Goal: Check status: Check status

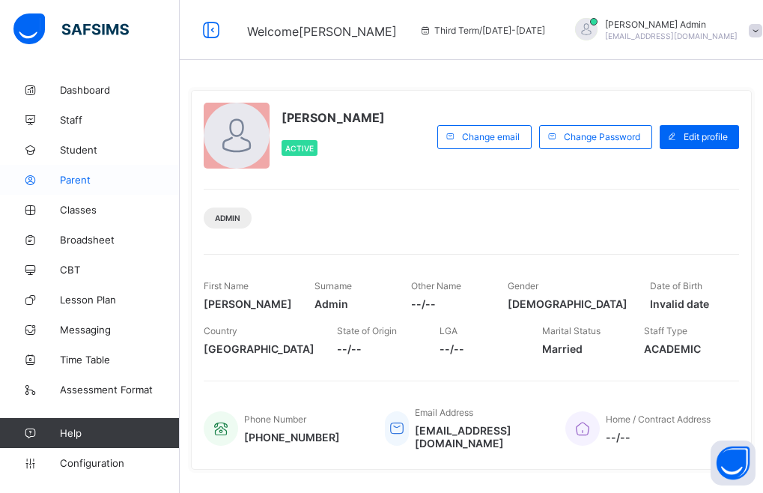
click at [81, 189] on link "Parent" at bounding box center [90, 180] width 180 height 30
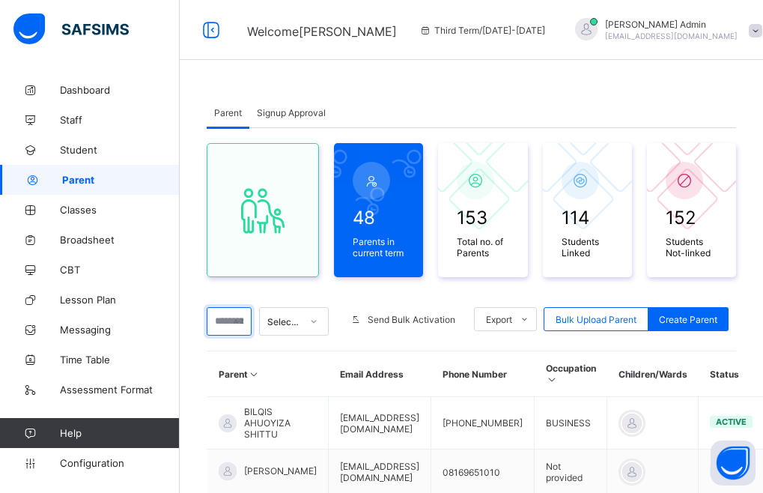
click at [232, 326] on input "text" at bounding box center [229, 321] width 45 height 28
type input "******"
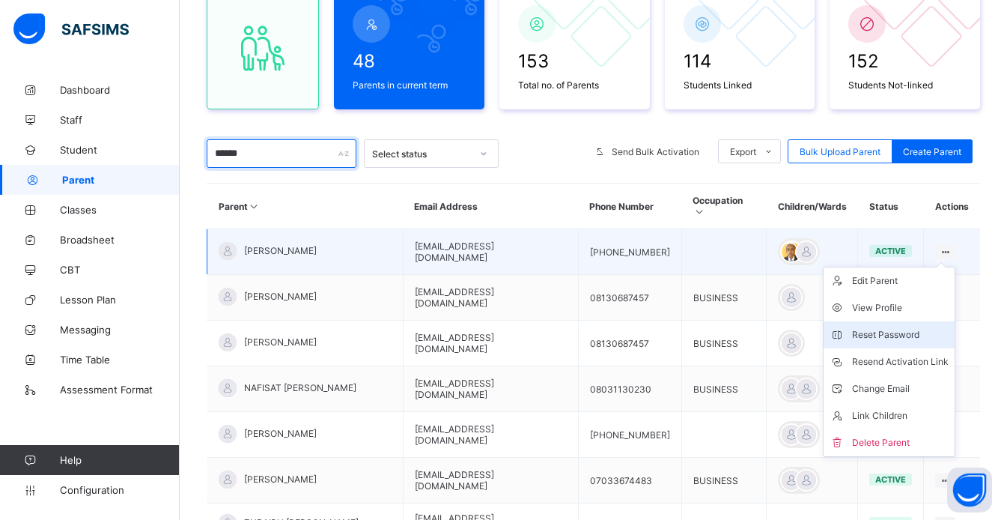
scroll to position [164, 0]
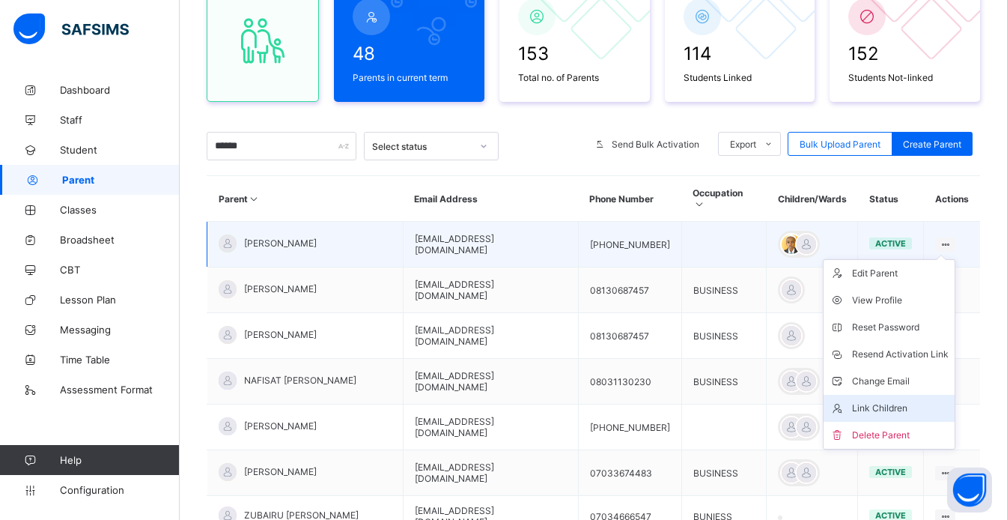
click at [762, 401] on div "Link Children" at bounding box center [900, 408] width 97 height 15
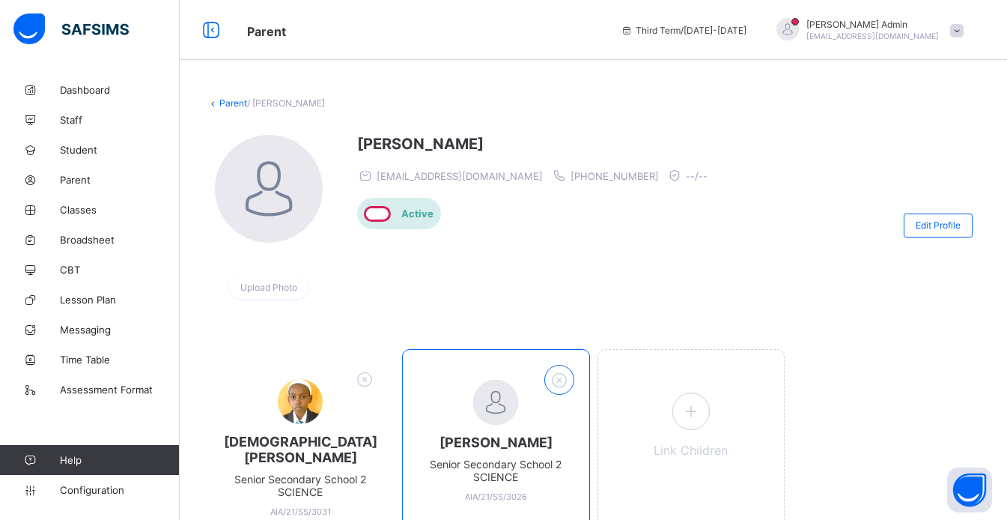
click at [574, 384] on div at bounding box center [559, 380] width 30 height 30
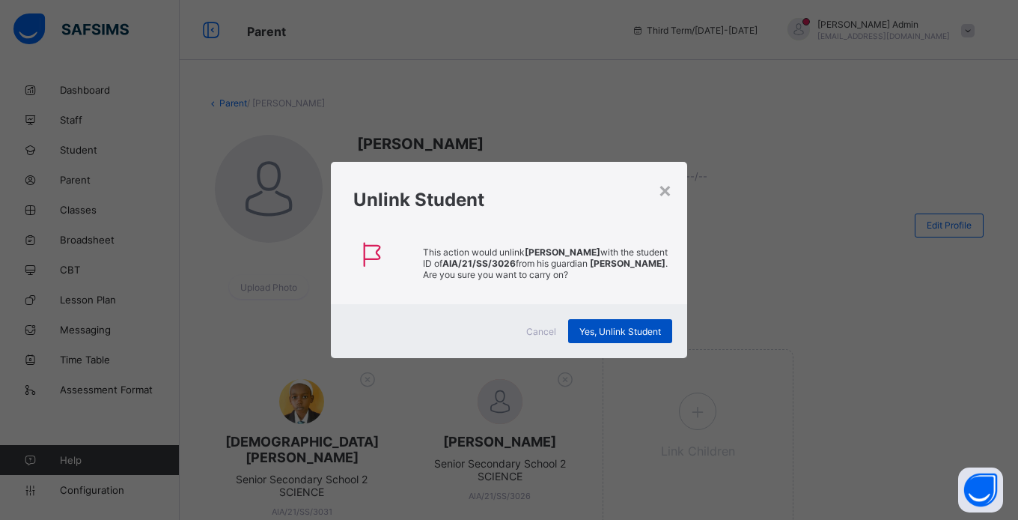
click at [617, 334] on span "Yes, Unlink Student" at bounding box center [620, 331] width 82 height 11
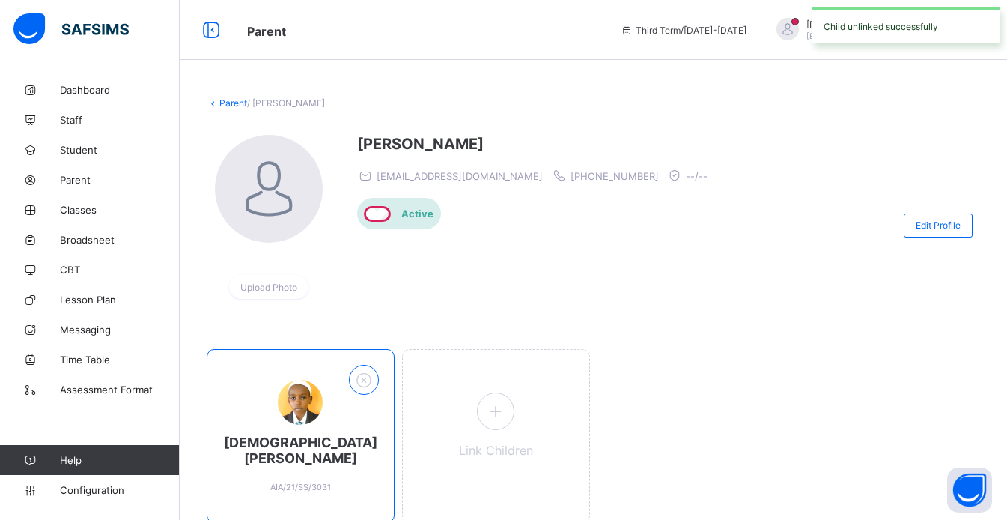
click at [370, 377] on icon at bounding box center [363, 379] width 23 height 19
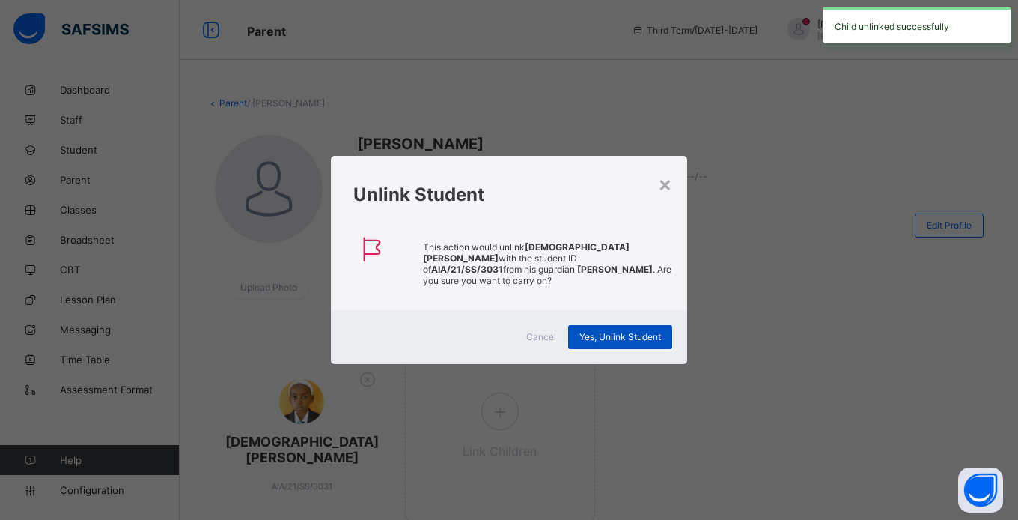
click at [631, 338] on span "Yes, Unlink Student" at bounding box center [620, 336] width 82 height 11
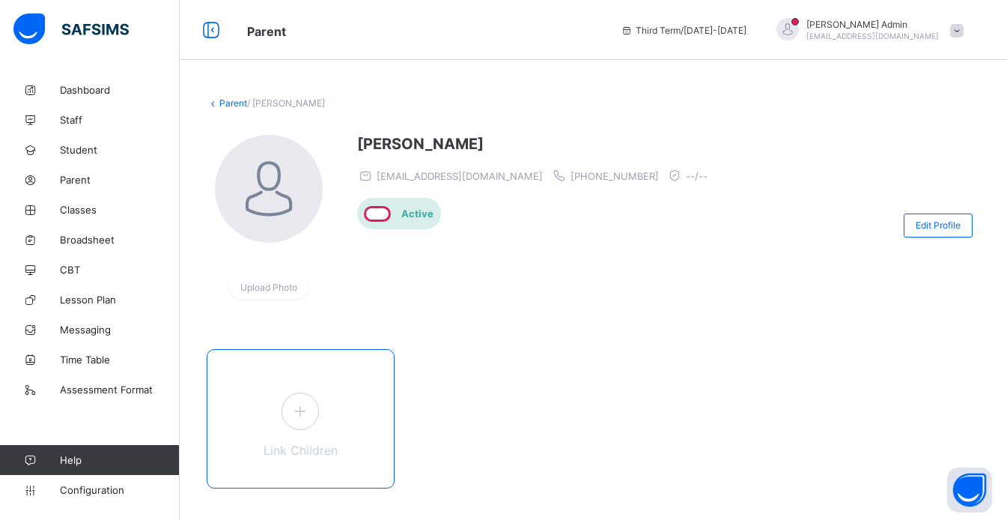
click at [314, 405] on icon at bounding box center [300, 410] width 27 height 23
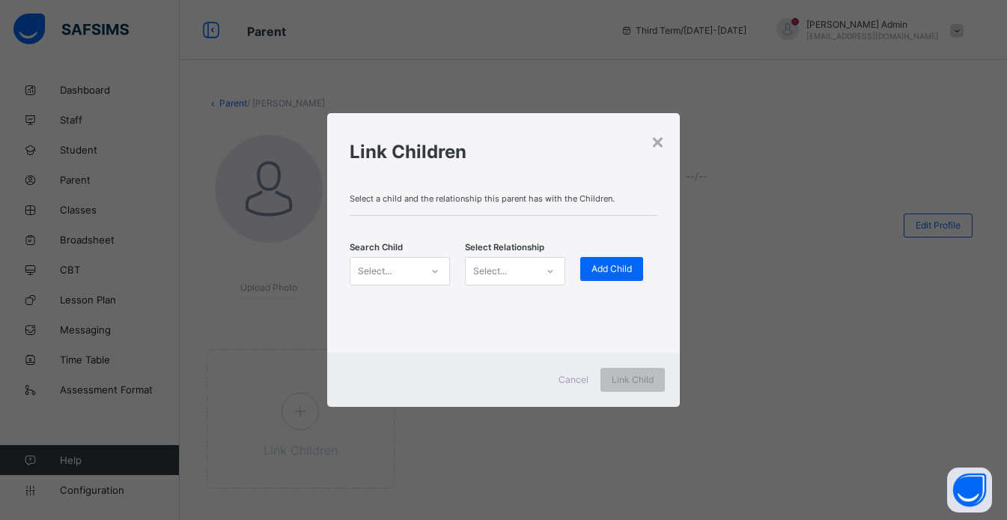
click at [394, 272] on div "Select..." at bounding box center [385, 271] width 70 height 21
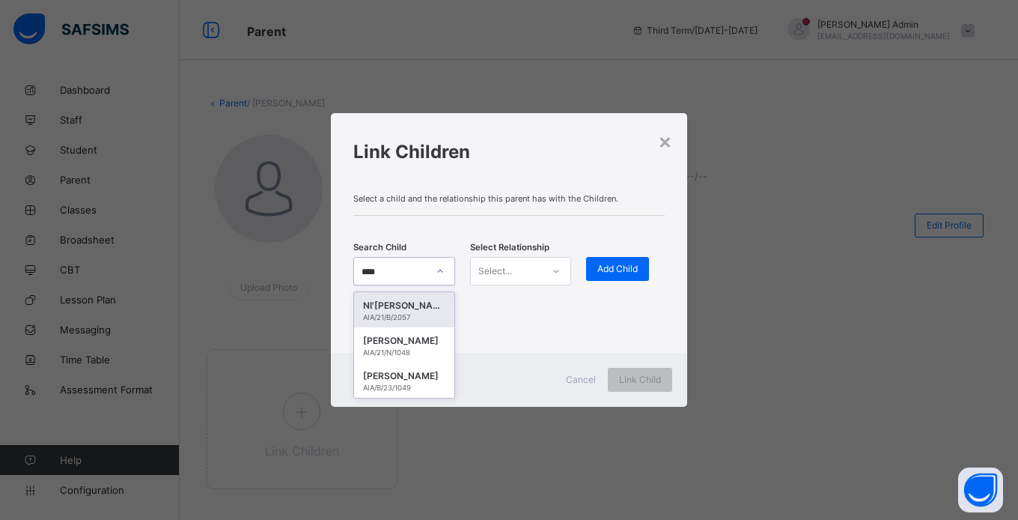
type input "*****"
click at [395, 313] on div "AIA/21/B/2057" at bounding box center [404, 317] width 82 height 8
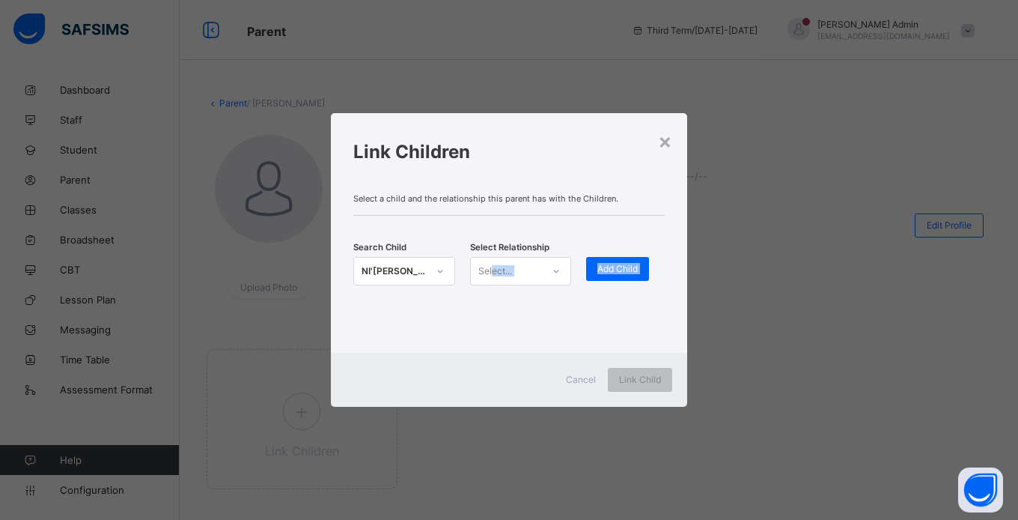
drag, startPoint x: 395, startPoint y: 312, endPoint x: 493, endPoint y: 271, distance: 106.4
click at [493, 271] on div "Select a child and the relationship this parent has with the Children. Search C…" at bounding box center [509, 267] width 356 height 171
click at [493, 271] on div "Select..." at bounding box center [495, 271] width 34 height 28
click at [502, 353] on div "Guardian" at bounding box center [521, 349] width 100 height 23
click at [619, 266] on span "Add Child" at bounding box center [617, 268] width 40 height 11
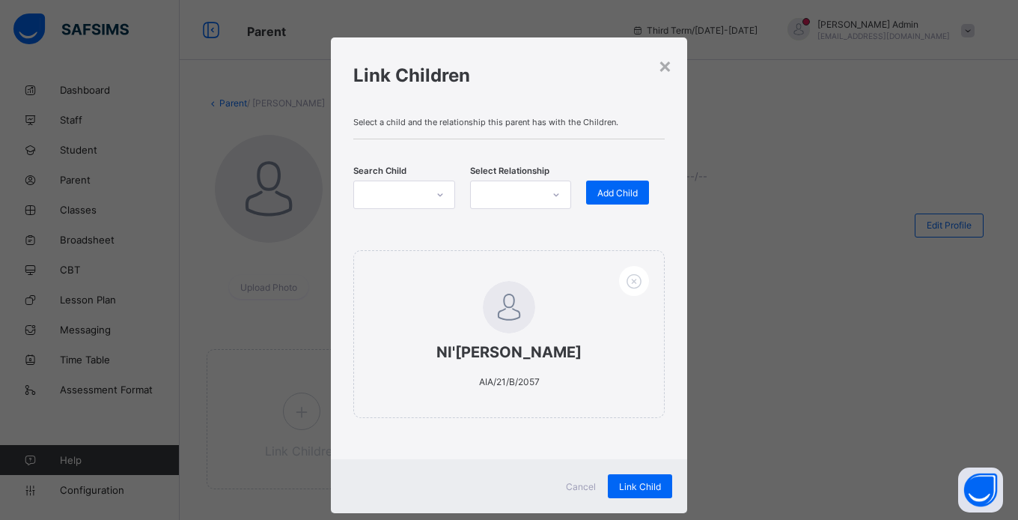
click at [398, 163] on div "Search Child Select Relationship Add Child" at bounding box center [508, 195] width 311 height 66
drag, startPoint x: 392, startPoint y: 171, endPoint x: 390, endPoint y: 190, distance: 19.6
click at [390, 190] on div "Search Child" at bounding box center [404, 194] width 102 height 28
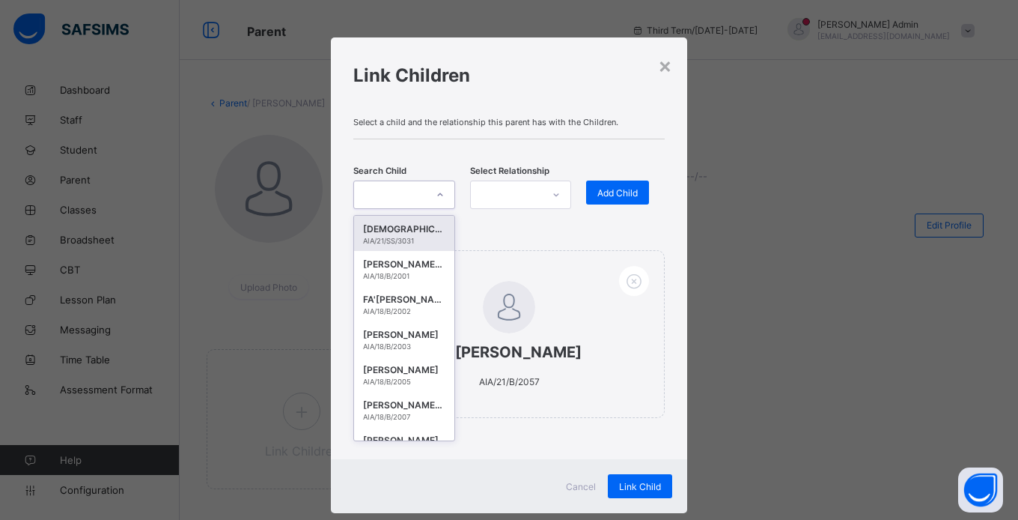
click at [390, 190] on div at bounding box center [390, 194] width 72 height 21
type input "*****"
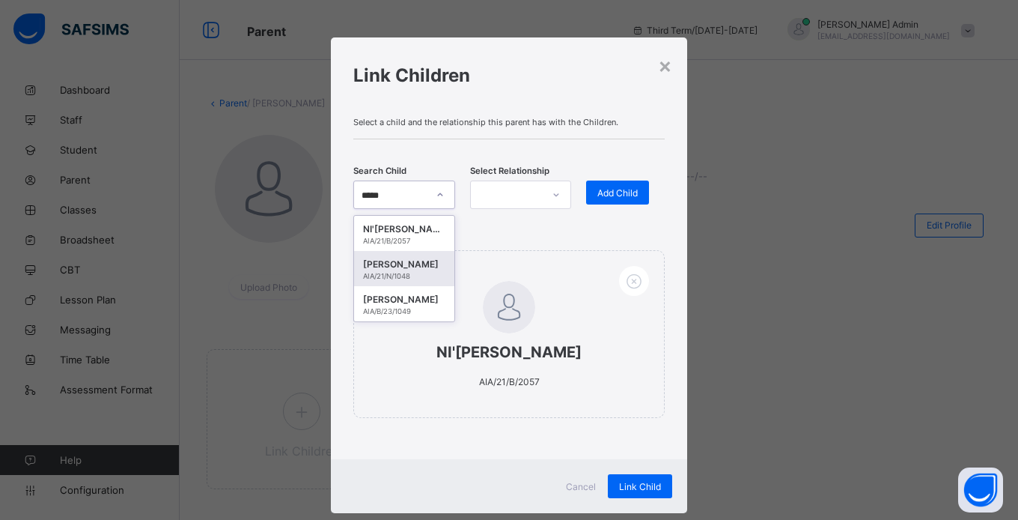
click at [391, 270] on div "BILAL SAHEED" at bounding box center [404, 264] width 82 height 15
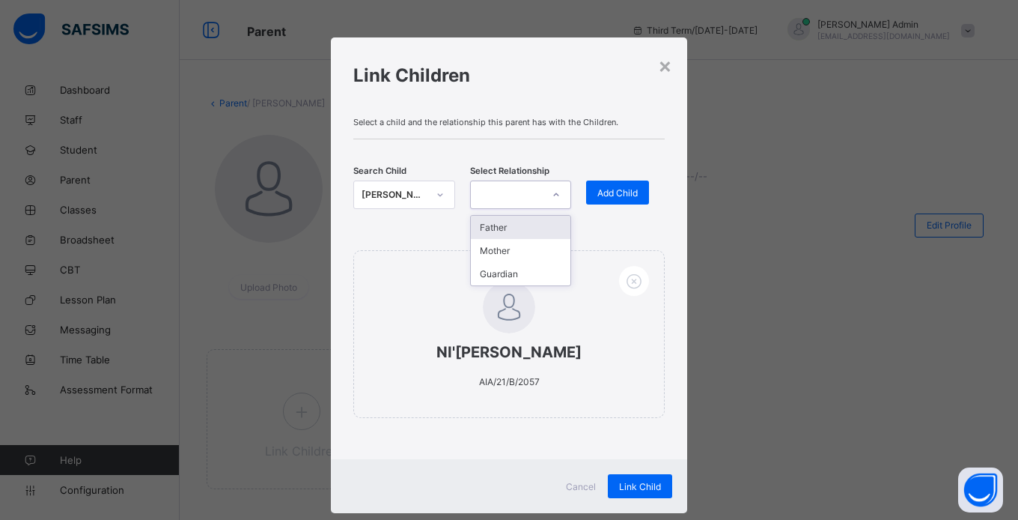
click at [523, 186] on div at bounding box center [507, 194] width 72 height 21
click at [506, 268] on div "Guardian" at bounding box center [521, 273] width 100 height 23
click at [612, 186] on div "Add Child" at bounding box center [617, 192] width 63 height 24
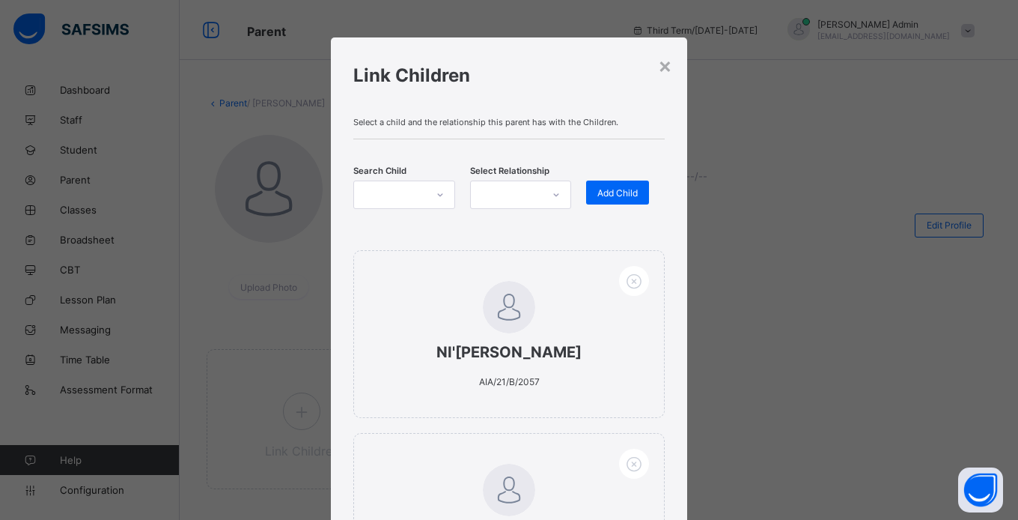
click at [383, 198] on div at bounding box center [390, 194] width 72 height 21
type input "*****"
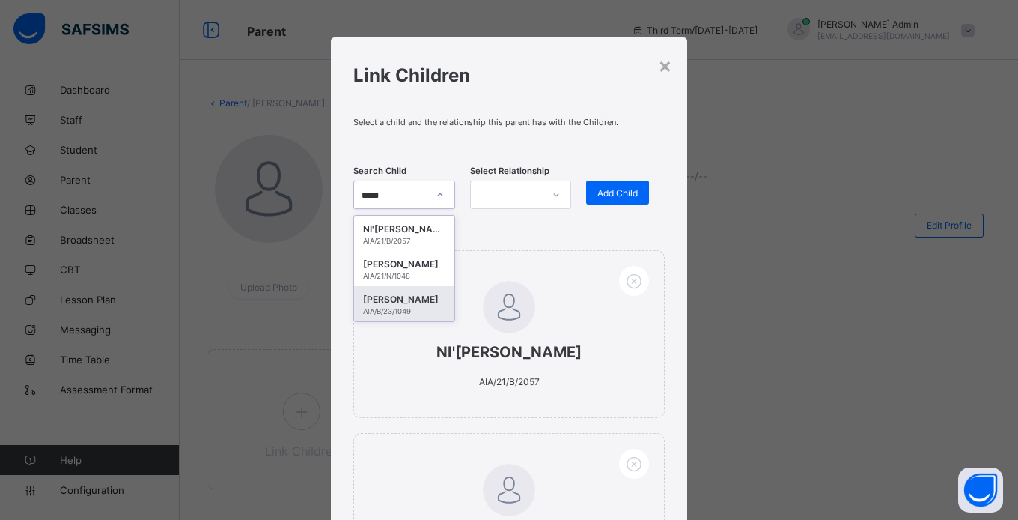
click at [421, 297] on div "ANAS SAHEED" at bounding box center [404, 299] width 82 height 15
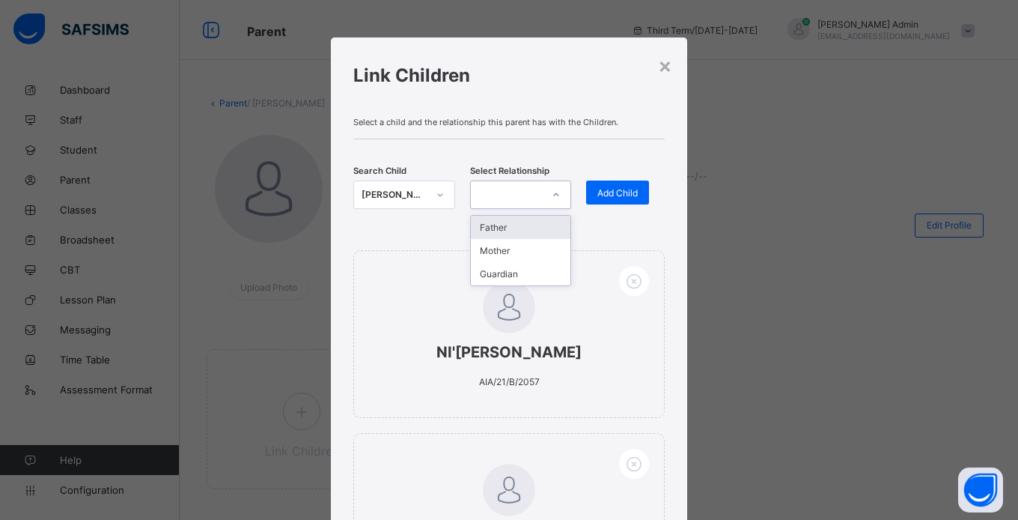
click at [511, 195] on div at bounding box center [507, 194] width 72 height 21
click at [505, 278] on div "Guardian" at bounding box center [521, 273] width 100 height 23
click at [625, 192] on span "Add Child" at bounding box center [617, 192] width 40 height 11
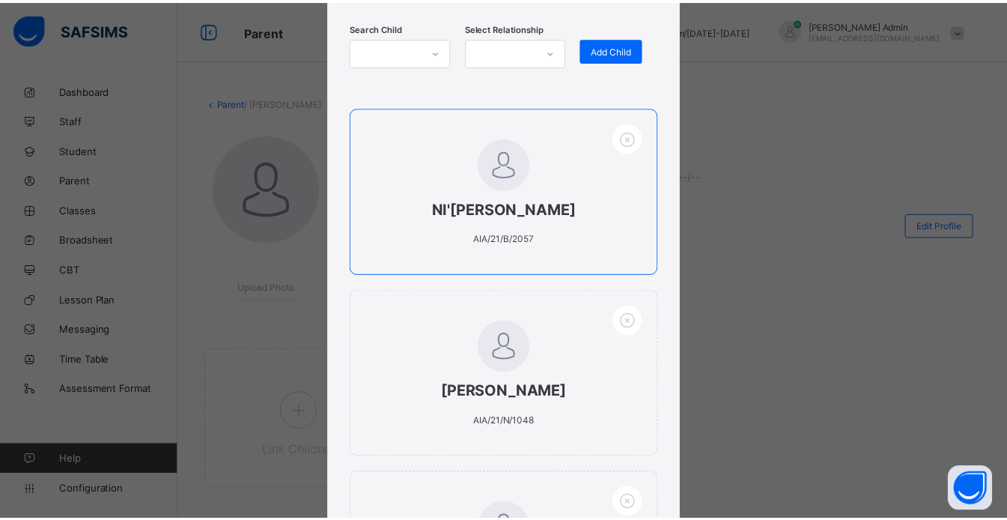
scroll to position [396, 0]
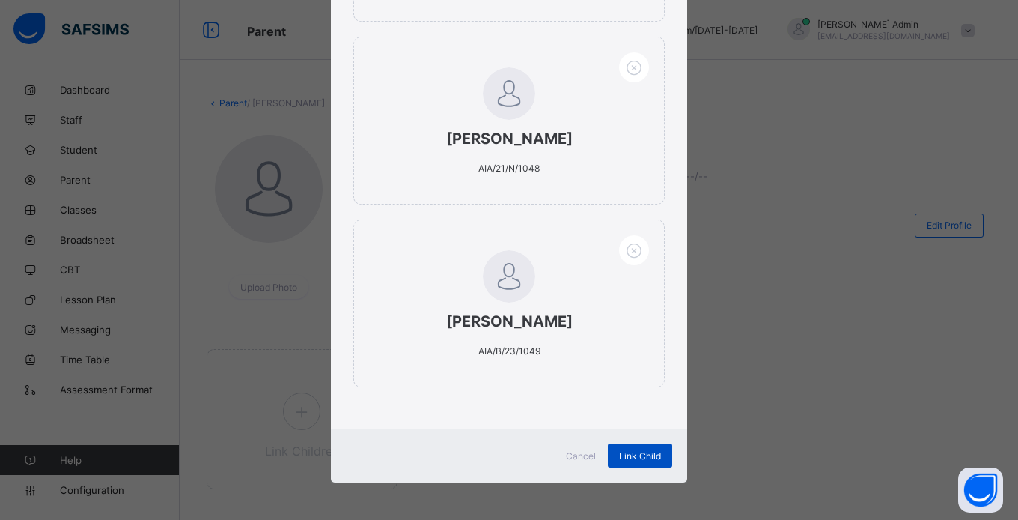
click at [645, 451] on span "Link Child" at bounding box center [640, 455] width 42 height 11
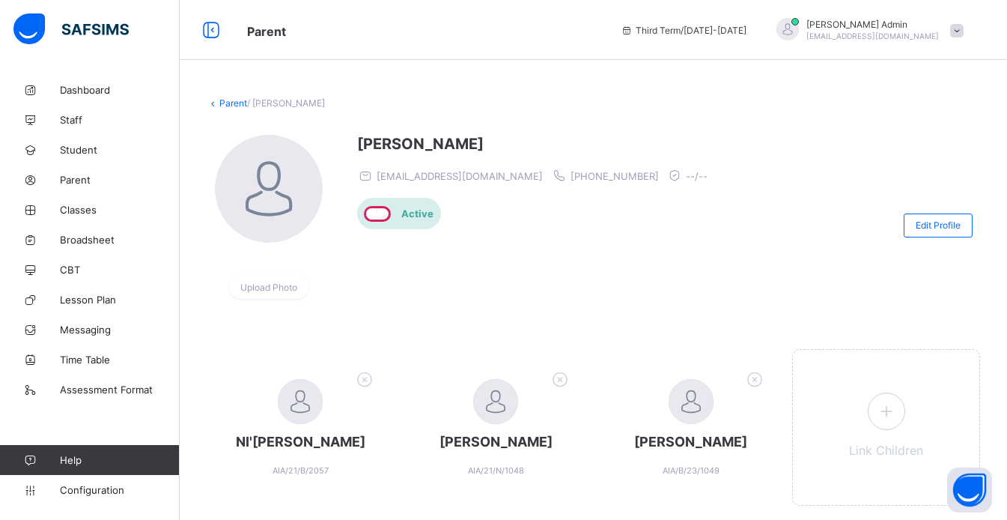
click at [231, 94] on div "Parent / ABDUSSALAM ALIYU Upload Photo ABDUSSALAM ALIYU abdulsalamaliyu1988@gma…" at bounding box center [593, 320] width 827 height 490
click at [231, 104] on link "Parent" at bounding box center [233, 102] width 28 height 11
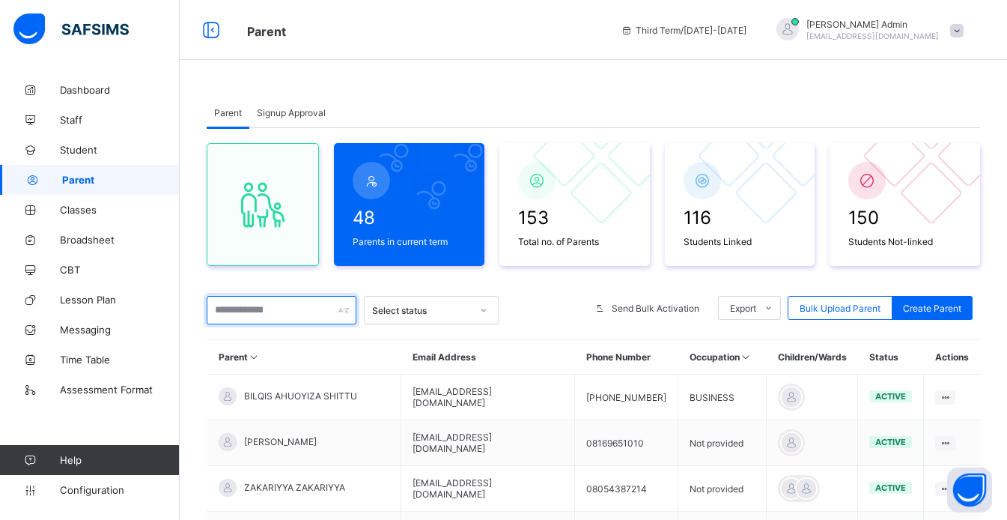
click at [233, 307] on input "text" at bounding box center [282, 310] width 150 height 28
type input "******"
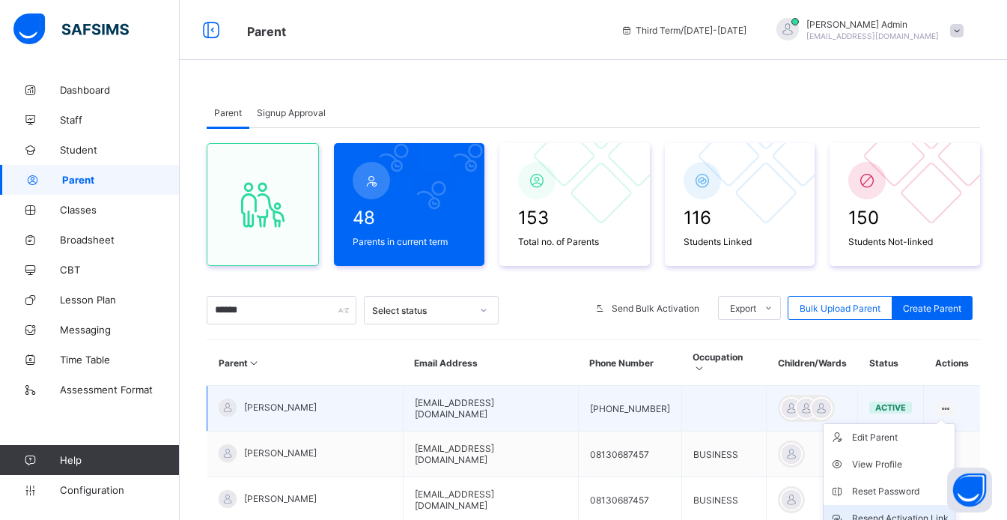
click at [762, 492] on div "Resend Activation Link" at bounding box center [900, 518] width 97 height 15
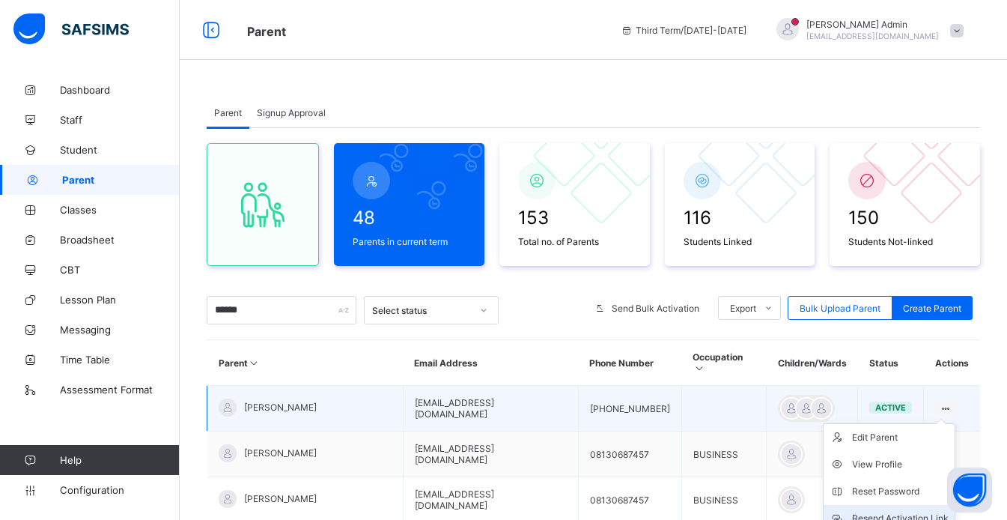
click at [762, 492] on div "Resend Activation Link" at bounding box center [900, 518] width 97 height 15
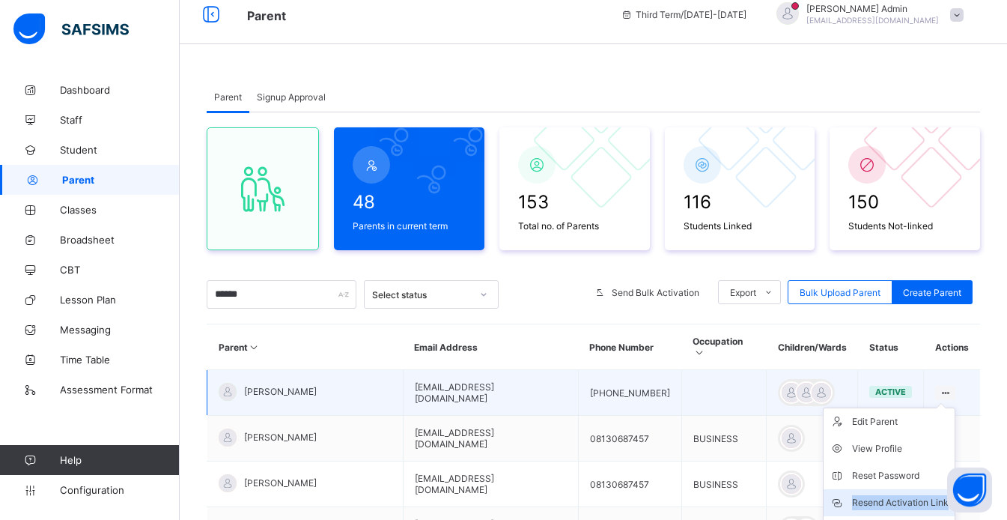
scroll to position [27, 0]
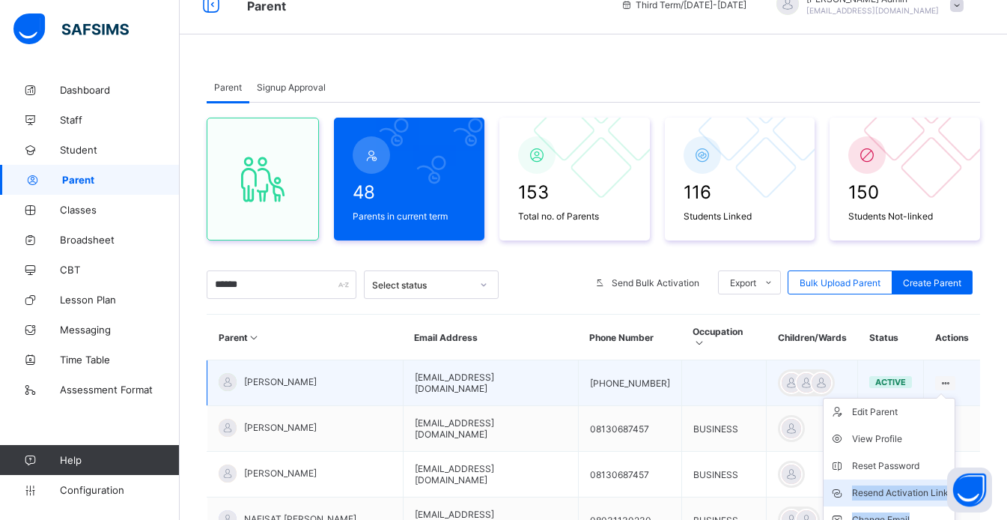
click at [762, 492] on ul "Edit Parent View Profile Reset Password Resend Activation Link Change Email Lin…" at bounding box center [889, 493] width 133 height 190
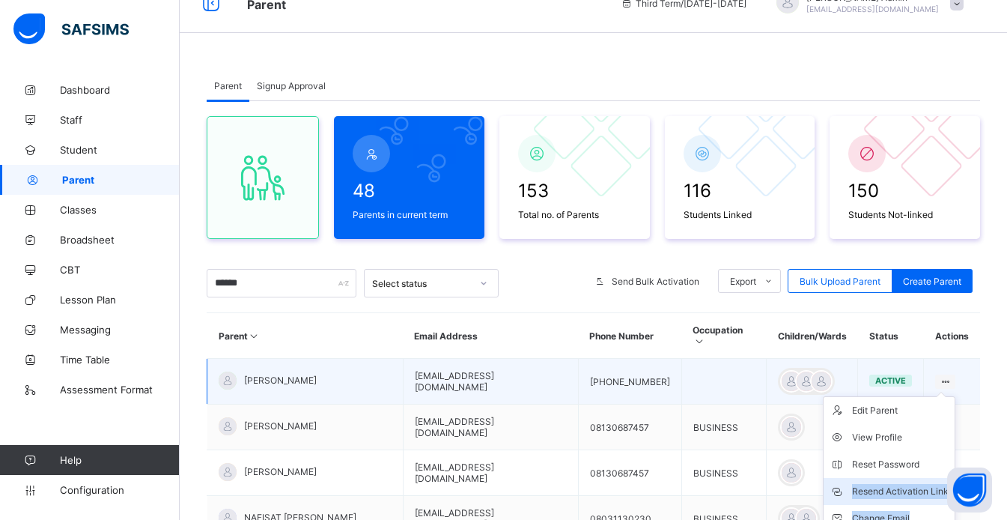
click at [762, 484] on div "Resend Activation Link" at bounding box center [900, 491] width 97 height 15
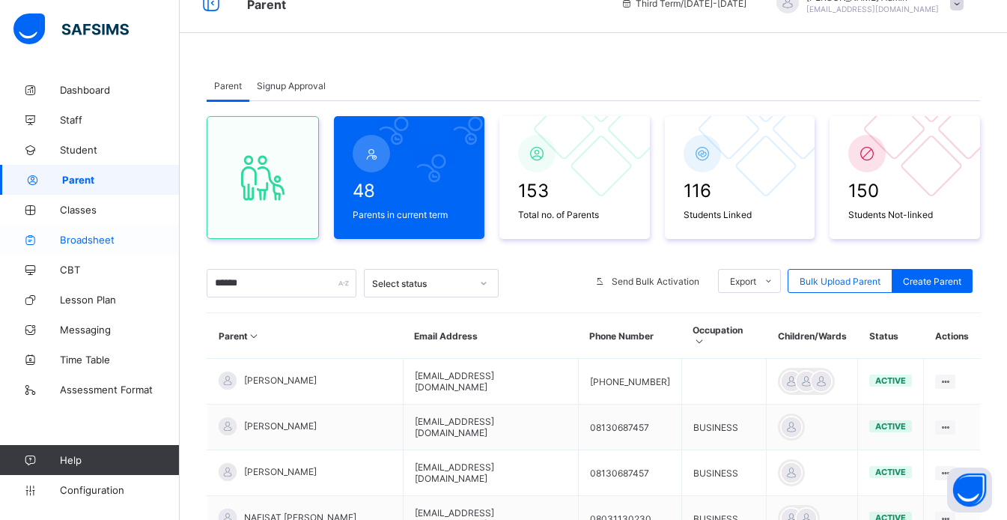
click at [89, 244] on span "Broadsheet" at bounding box center [120, 240] width 120 height 12
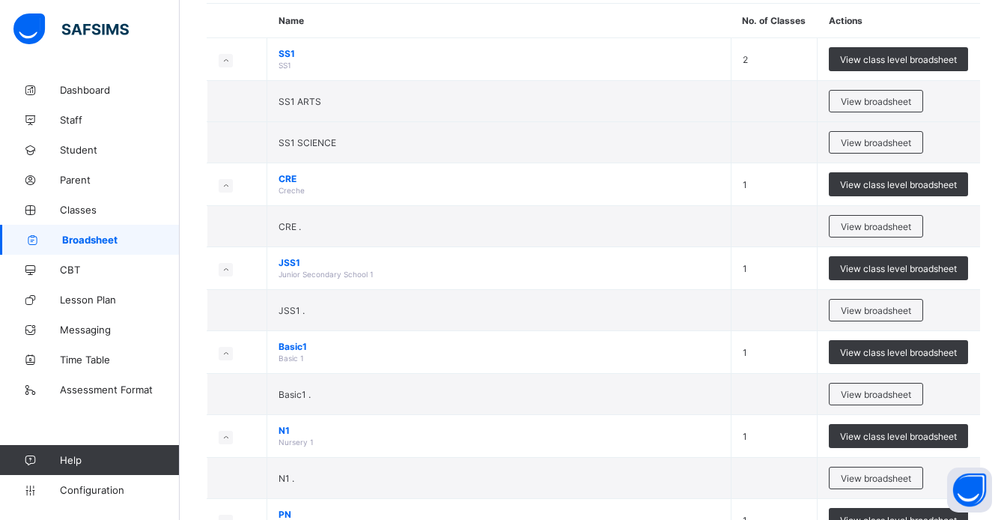
scroll to position [150, 0]
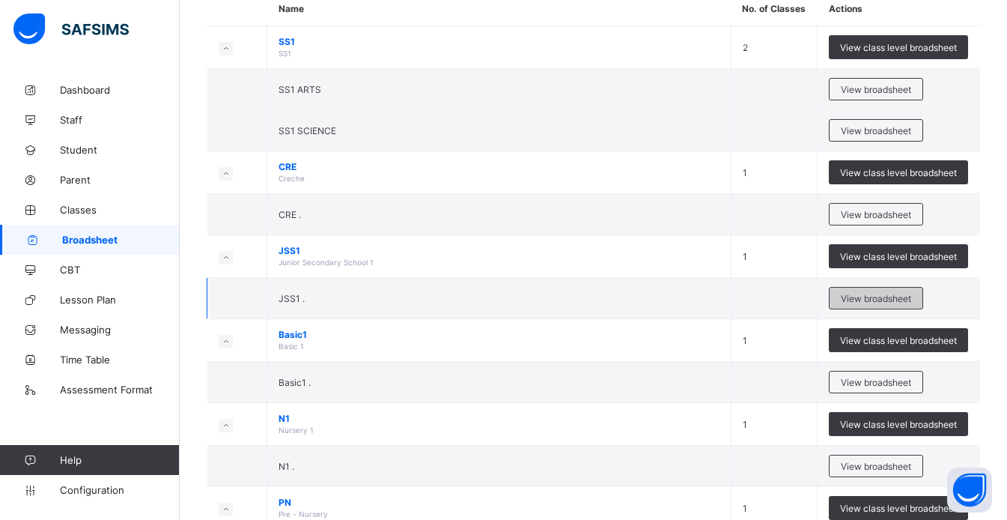
click at [762, 305] on div "View broadsheet" at bounding box center [876, 298] width 94 height 22
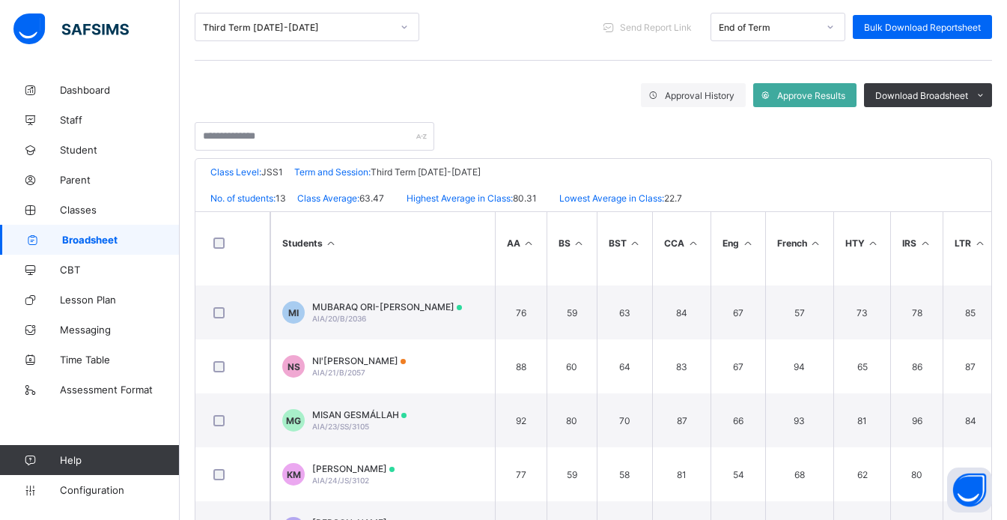
scroll to position [308, 0]
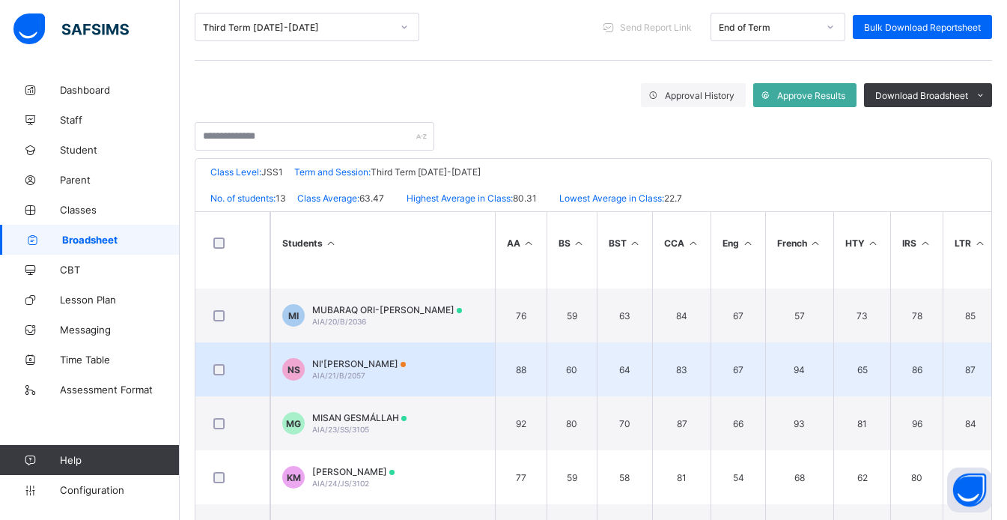
click at [334, 384] on td "NS NI'IMATALLAH SAHEED AIA/21/B/2057" at bounding box center [382, 369] width 225 height 54
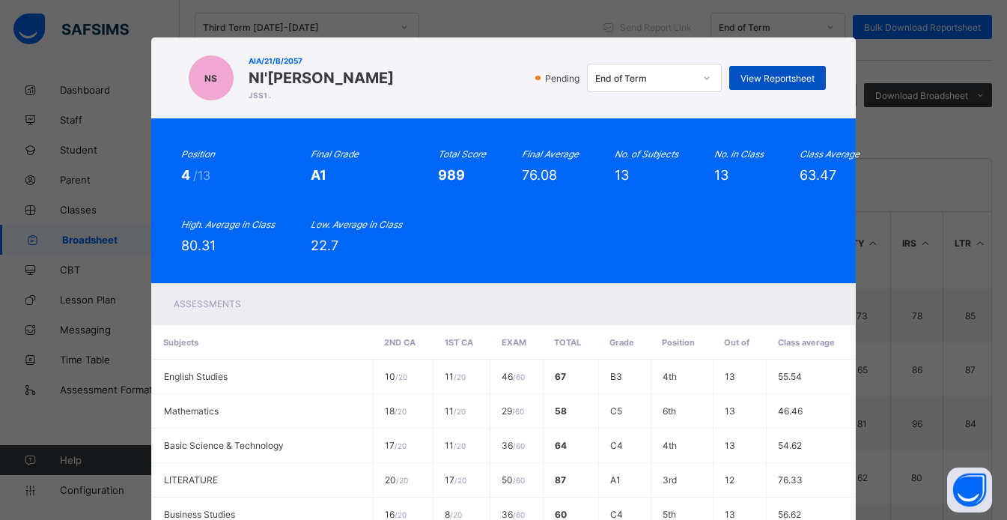
click at [762, 70] on div "View Reportsheet" at bounding box center [777, 78] width 97 height 24
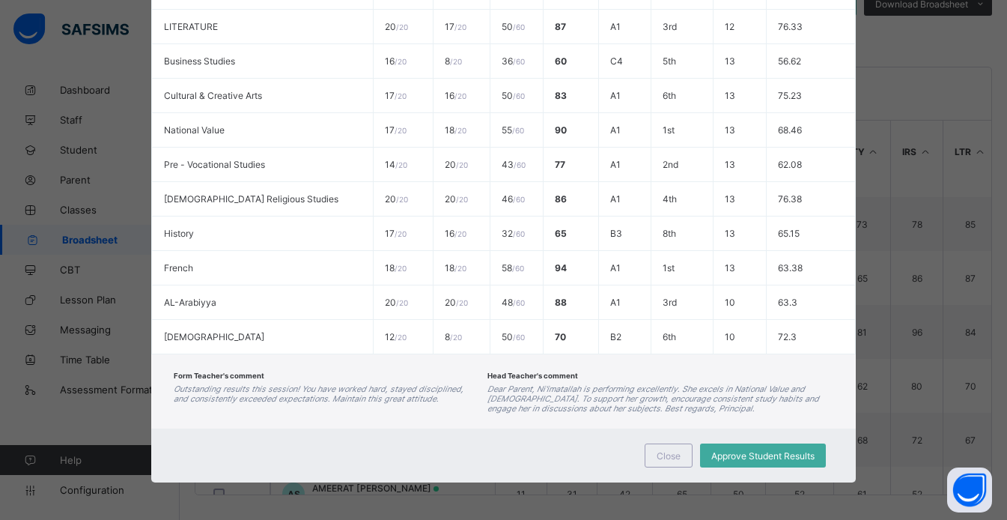
scroll to position [290, 0]
click at [762, 458] on span "Approve Student Results" at bounding box center [762, 455] width 103 height 11
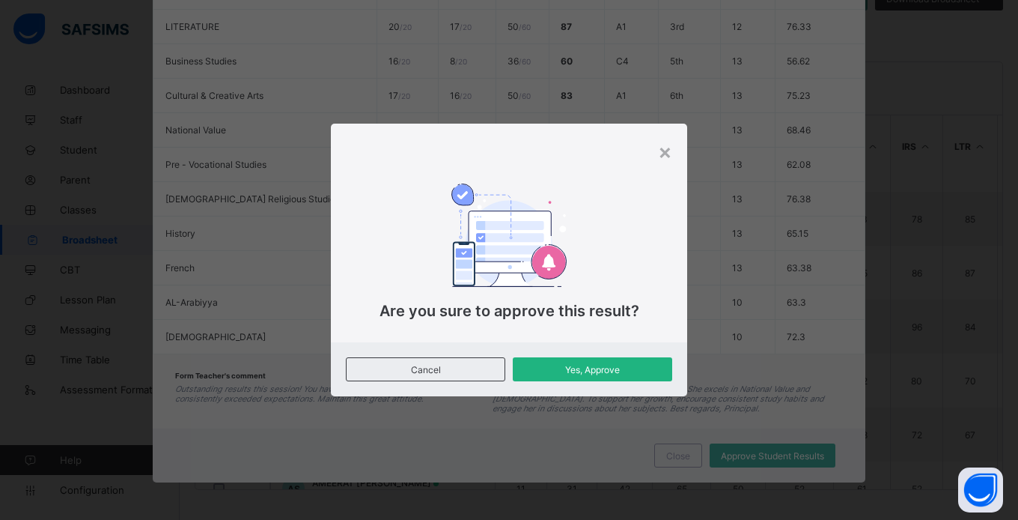
click at [624, 368] on span "Yes, Approve" at bounding box center [592, 369] width 137 height 11
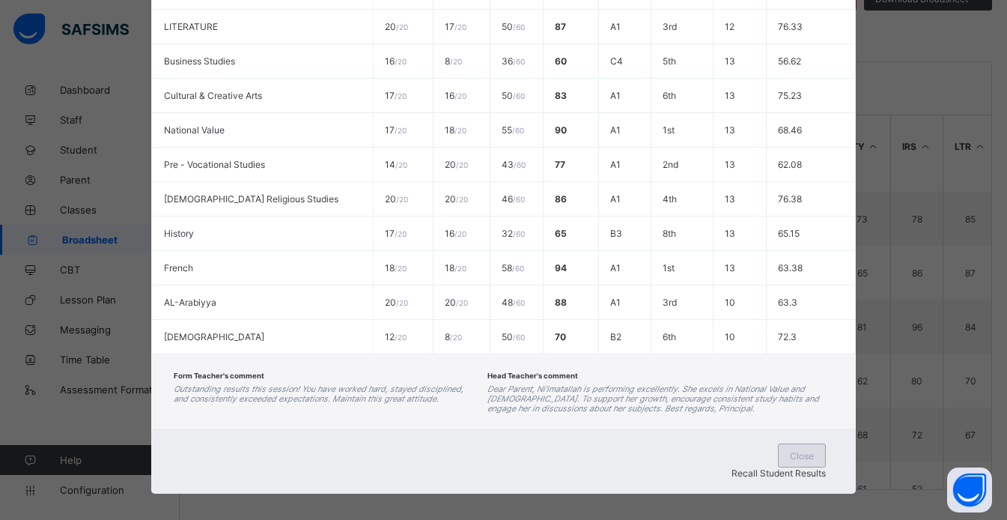
click at [762, 450] on span "Close" at bounding box center [802, 455] width 24 height 11
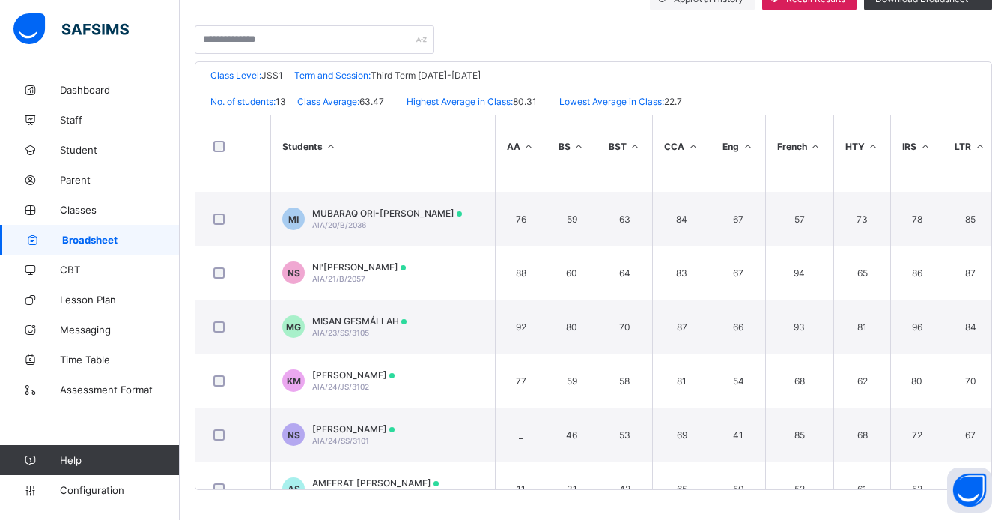
drag, startPoint x: 722, startPoint y: 38, endPoint x: 732, endPoint y: 49, distance: 14.3
click at [732, 49] on div at bounding box center [593, 31] width 797 height 43
click at [731, 52] on div at bounding box center [593, 31] width 797 height 43
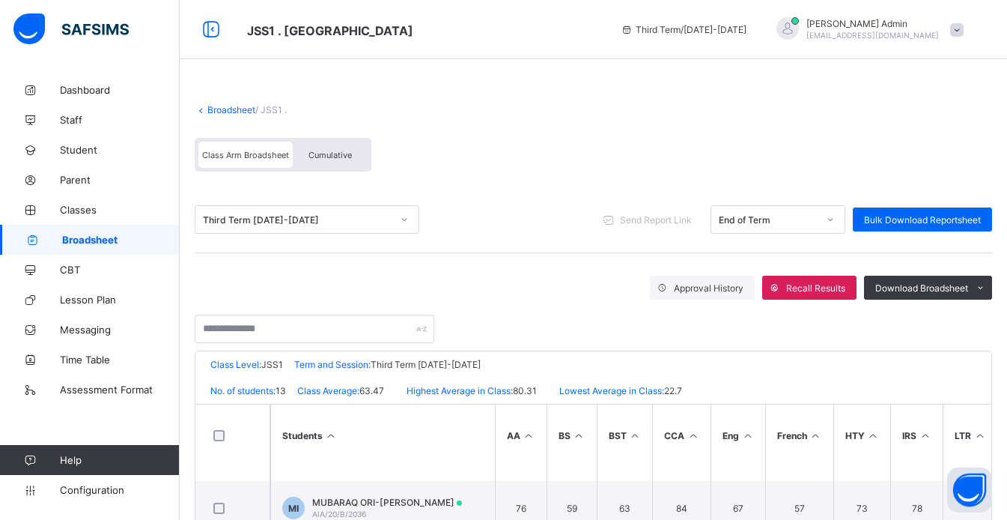
scroll to position [0, 0]
